Goal: Transaction & Acquisition: Subscribe to service/newsletter

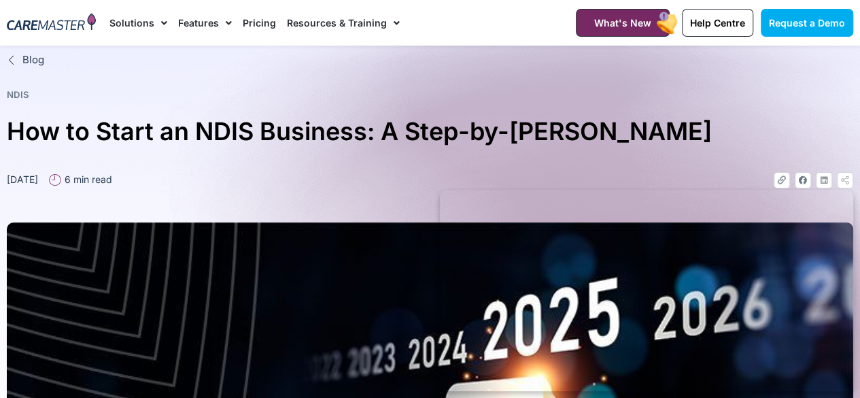
click at [266, 16] on link "Pricing" at bounding box center [259, 23] width 33 height 46
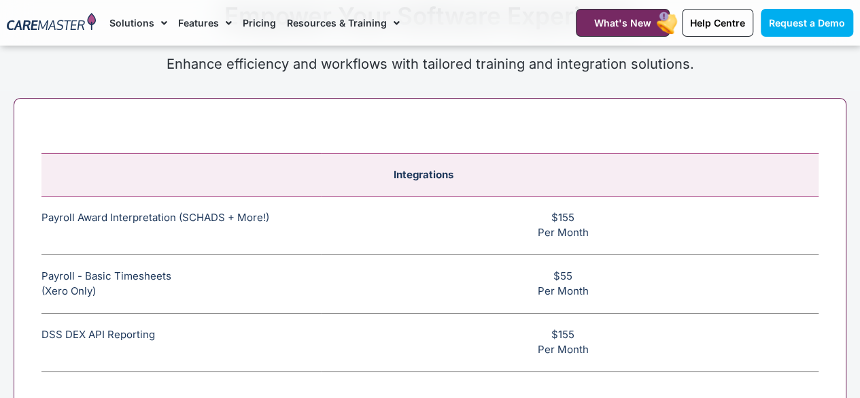
scroll to position [4849, 0]
